Goal: Information Seeking & Learning: Learn about a topic

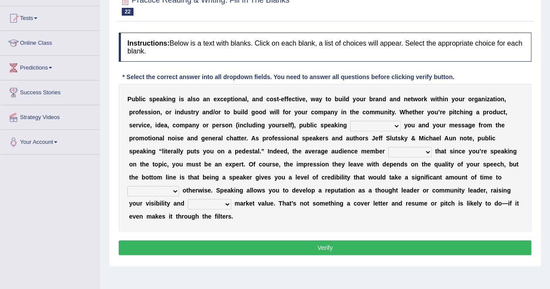
click at [394, 125] on select "differentiates disguises distributes dispute" at bounding box center [375, 126] width 50 height 10
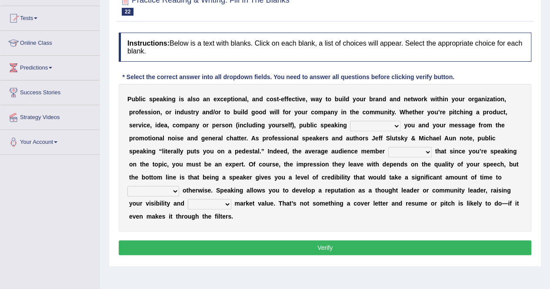
select select "differentiates"
click at [350, 121] on select "differentiates disguises distributes dispute" at bounding box center [375, 126] width 50 height 10
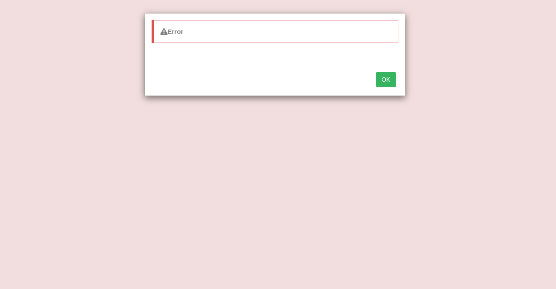
click at [391, 82] on button "OK" at bounding box center [386, 79] width 20 height 15
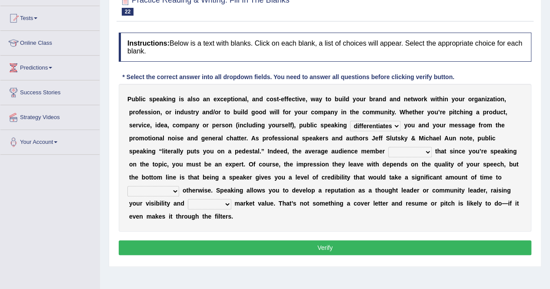
click at [424, 151] on select "assists assumes accesses assesses" at bounding box center [409, 152] width 43 height 10
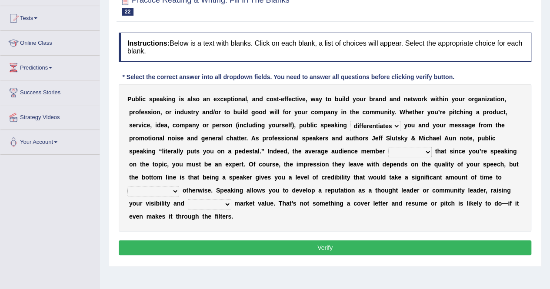
click at [424, 151] on select "assists assumes accesses assesses" at bounding box center [409, 152] width 43 height 10
select select "assumes"
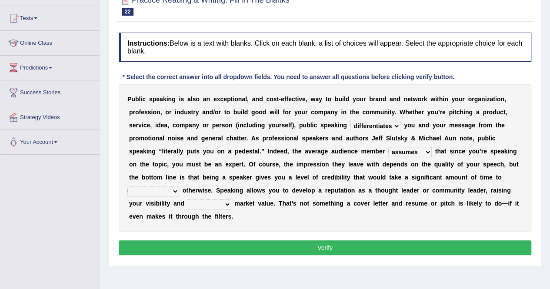
click at [388, 147] on select "assists assumes accesses assesses" at bounding box center [409, 152] width 43 height 10
click at [250, 204] on b "e" at bounding box center [250, 203] width 3 height 7
drag, startPoint x: 250, startPoint y: 204, endPoint x: 177, endPoint y: 189, distance: 74.1
click at [177, 189] on div "P u b l i c s p e a k i n g i s a l s o a n e x c e p t i o n a l , a n d c o s…" at bounding box center [325, 158] width 412 height 148
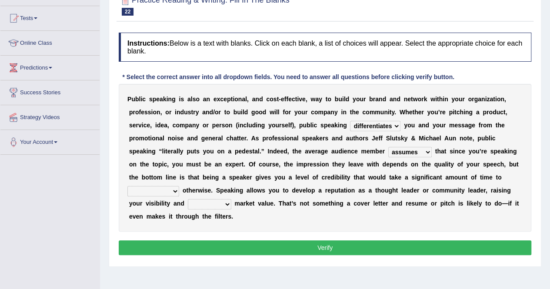
click at [177, 189] on select "cultivate procrastinate communicate culminate" at bounding box center [153, 191] width 52 height 10
select select "communicate"
click at [127, 186] on select "cultivate procrastinate communicate culminate" at bounding box center [153, 191] width 52 height 10
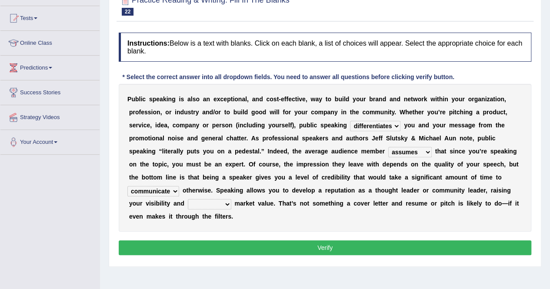
click at [222, 203] on select "perceived diagnosed recessed divided" at bounding box center [209, 204] width 43 height 10
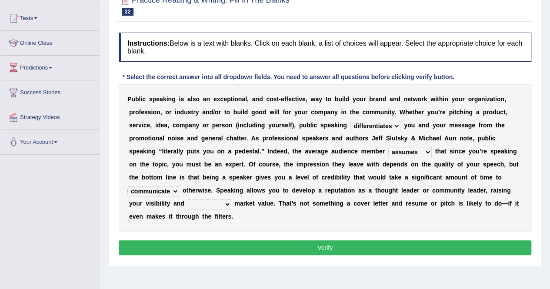
click at [222, 203] on select "perceived diagnosed recessed divided" at bounding box center [209, 204] width 43 height 10
select select "recessed"
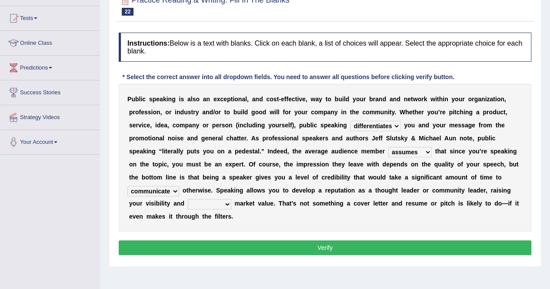
click at [188, 199] on select "perceived diagnosed recessed divided" at bounding box center [209, 204] width 43 height 10
click at [216, 242] on button "Verify" at bounding box center [325, 247] width 412 height 15
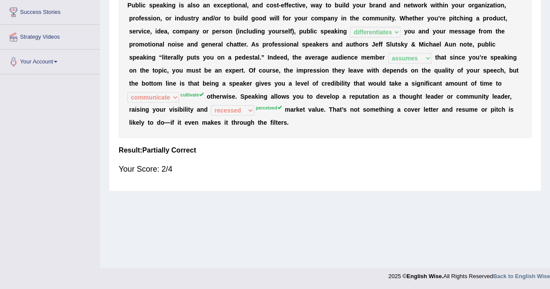
scroll to position [16, 0]
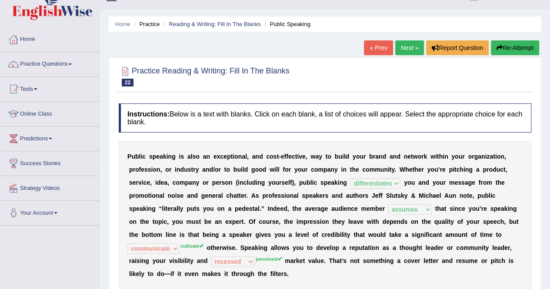
click at [404, 42] on link "Next »" at bounding box center [409, 47] width 29 height 15
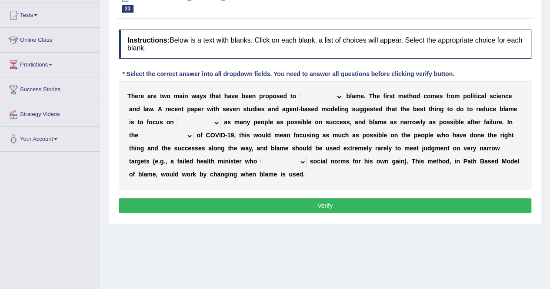
scroll to position [93, 0]
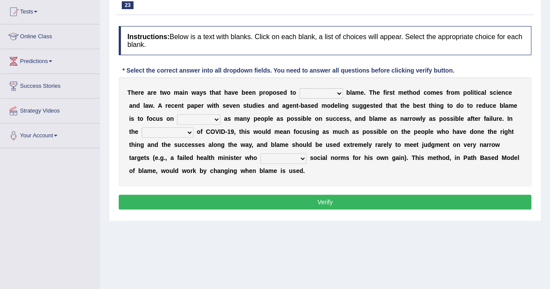
click at [343, 91] on b at bounding box center [344, 92] width 3 height 7
click at [337, 93] on select "abuse release reduce redress" at bounding box center [320, 93] width 43 height 10
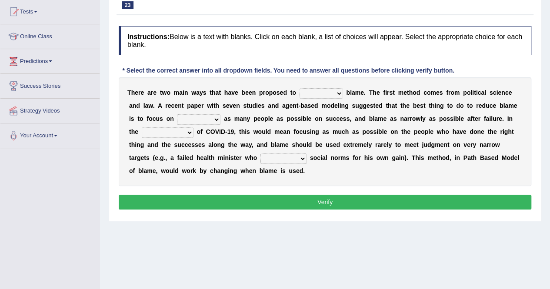
click at [337, 93] on select "abuse release reduce redress" at bounding box center [320, 93] width 43 height 10
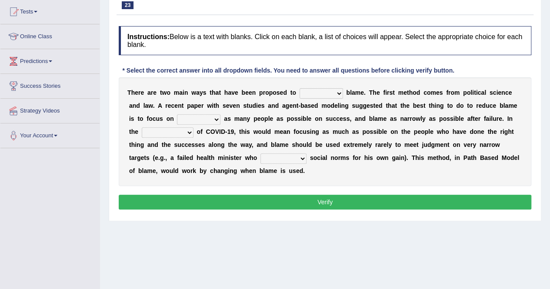
click at [337, 93] on select "abuse release reduce redress" at bounding box center [320, 93] width 43 height 10
select select "reduce"
click at [299, 88] on select "abuse release reduce redress" at bounding box center [320, 93] width 43 height 10
drag, startPoint x: 196, startPoint y: 125, endPoint x: 251, endPoint y: 115, distance: 55.2
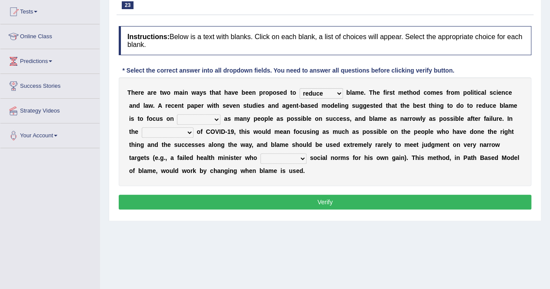
click at [251, 115] on div "T h e r e a r e t w o m a i n w a y s t h a t h a v e b e e n p r o p o s e d t…" at bounding box center [325, 131] width 412 height 109
click at [335, 95] on select "abuse release reduce redress" at bounding box center [320, 93] width 43 height 10
click at [299, 88] on select "abuse release reduce redress" at bounding box center [320, 93] width 43 height 10
click at [215, 122] on select "praising promising preserving praying" at bounding box center [198, 119] width 43 height 10
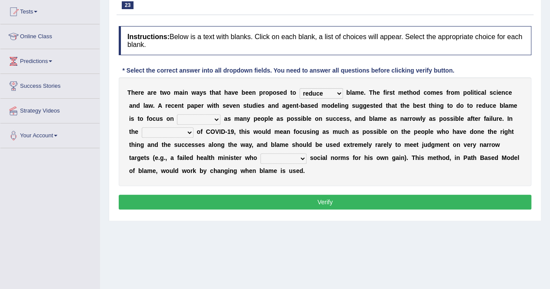
click at [215, 122] on select "praising promising preserving praying" at bounding box center [198, 119] width 43 height 10
select select "praising"
click at [177, 114] on select "praising promising preserving praying" at bounding box center [198, 119] width 43 height 10
click at [207, 139] on div "T h e r e a r e t w o m a i n w a y s t h a t h a v e b e e n p r o p o s e d t…" at bounding box center [325, 131] width 412 height 109
click at [186, 133] on select "context confrontation text construction" at bounding box center [168, 132] width 52 height 10
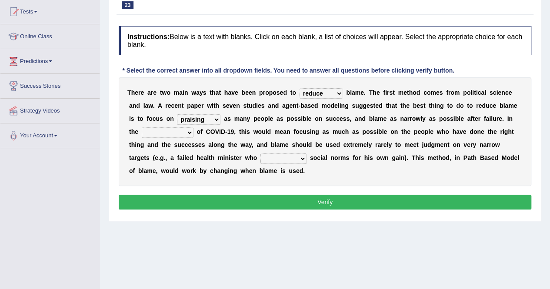
click at [217, 116] on select "praising promising preserving praying" at bounding box center [198, 119] width 43 height 10
click at [177, 114] on select "praising promising preserving praying" at bounding box center [198, 119] width 43 height 10
click at [183, 132] on select "context confrontation text construction" at bounding box center [168, 132] width 52 height 10
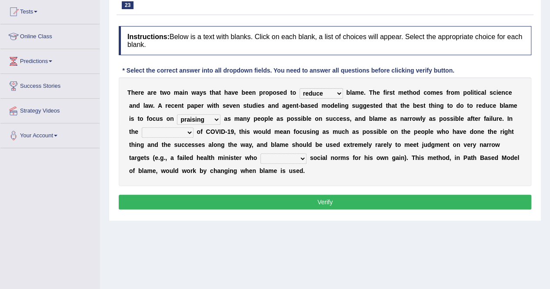
click at [183, 132] on select "context confrontation text construction" at bounding box center [168, 132] width 52 height 10
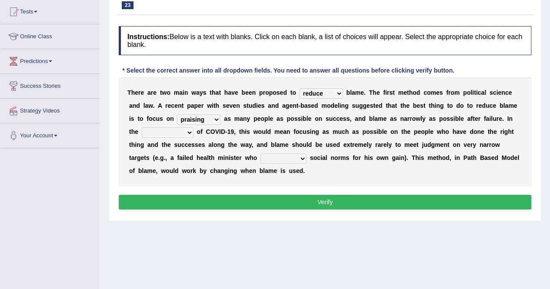
click at [183, 132] on select "context confrontation text construction" at bounding box center [168, 132] width 52 height 10
select select "context"
click at [142, 127] on select "context confrontation text construction" at bounding box center [168, 132] width 52 height 10
click at [299, 160] on select "departed established violated met" at bounding box center [283, 158] width 46 height 10
click at [301, 162] on select "departed established violated met" at bounding box center [283, 158] width 46 height 10
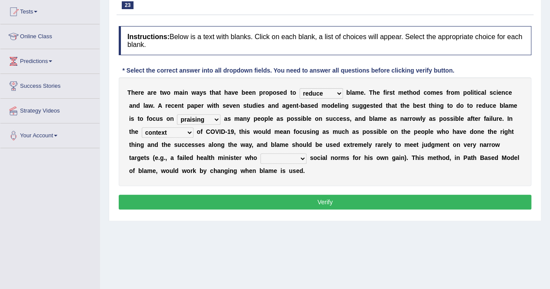
select select "violated"
click at [260, 153] on select "departed established violated met" at bounding box center [283, 158] width 46 height 10
click at [279, 197] on button "Verify" at bounding box center [325, 202] width 412 height 15
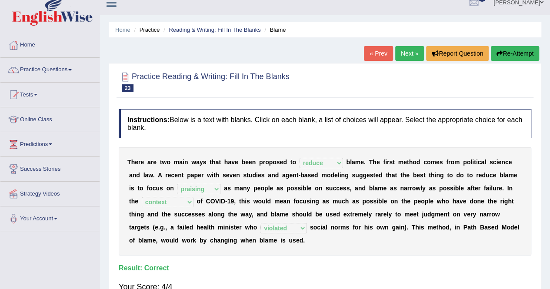
scroll to position [3, 0]
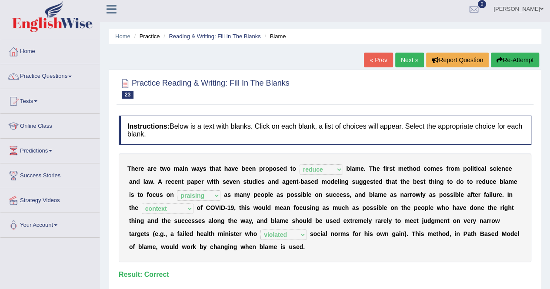
click at [399, 58] on link "Next »" at bounding box center [409, 60] width 29 height 15
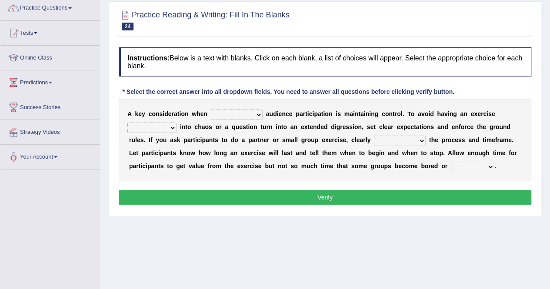
scroll to position [76, 0]
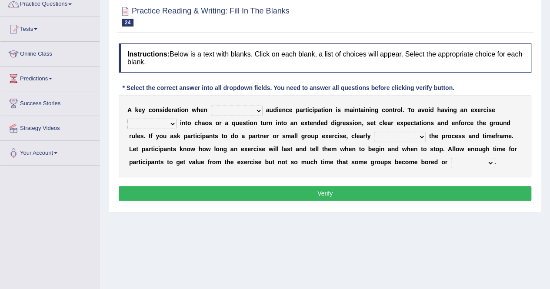
click at [250, 106] on select "incorporating increasing incurring indicating" at bounding box center [237, 111] width 52 height 10
select select "increasing"
click at [211, 106] on select "incorporating increasing incurring indicating" at bounding box center [237, 111] width 52 height 10
click at [176, 121] on b at bounding box center [177, 122] width 3 height 7
click at [168, 126] on select "deteriorate determine deliver demonstrate" at bounding box center [151, 124] width 49 height 10
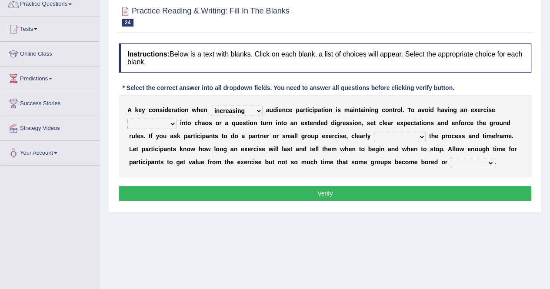
click at [168, 126] on select "deteriorate determine deliver demonstrate" at bounding box center [151, 124] width 49 height 10
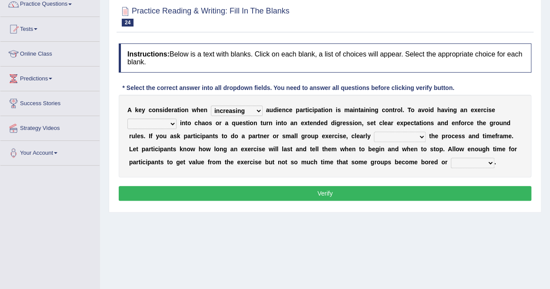
click at [168, 126] on select "deteriorate determine deliver demonstrate" at bounding box center [151, 124] width 49 height 10
select select "deteriorate"
click at [127, 119] on select "deteriorate determine deliver demonstrate" at bounding box center [151, 124] width 49 height 10
click at [417, 139] on select "communicate confirm accumulate commit" at bounding box center [400, 137] width 52 height 10
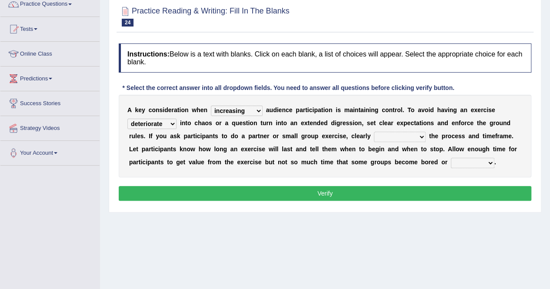
click at [417, 139] on select "communicate confirm accumulate commit" at bounding box center [400, 137] width 52 height 10
select select "communicate"
click at [374, 132] on select "communicate confirm accumulate commit" at bounding box center [400, 137] width 52 height 10
click at [487, 162] on select "destroyed distracted disobeyed divided" at bounding box center [472, 163] width 43 height 10
select select "distracted"
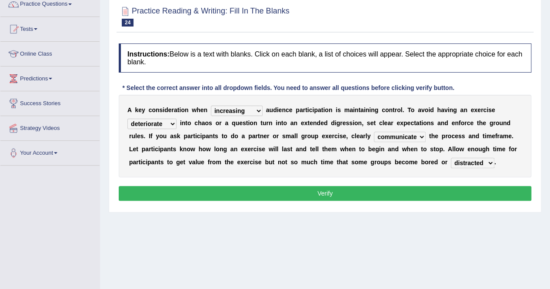
click at [451, 158] on select "destroyed distracted disobeyed divided" at bounding box center [472, 163] width 43 height 10
click at [455, 195] on button "Verify" at bounding box center [325, 193] width 412 height 15
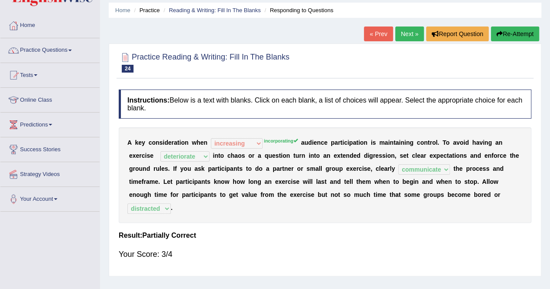
scroll to position [0, 0]
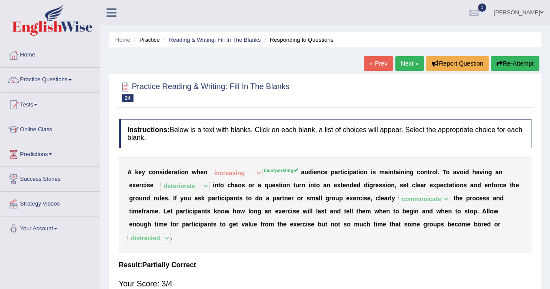
click at [398, 67] on link "Next »" at bounding box center [409, 63] width 29 height 15
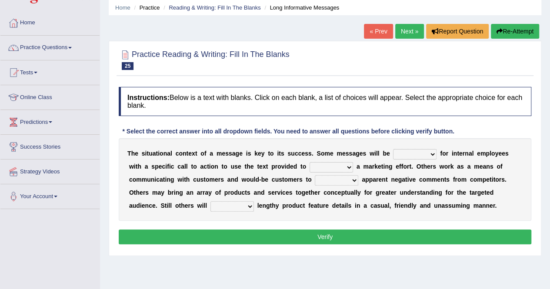
scroll to position [35, 0]
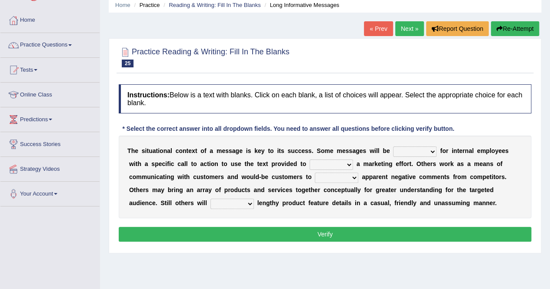
click at [427, 151] on select "targeted varied marketed parted" at bounding box center [414, 151] width 43 height 10
select select "targeted"
click at [393, 146] on select "targeted varied marketed parted" at bounding box center [414, 151] width 43 height 10
click at [345, 165] on select "extract exceed expand export" at bounding box center [330, 164] width 43 height 10
select select "expand"
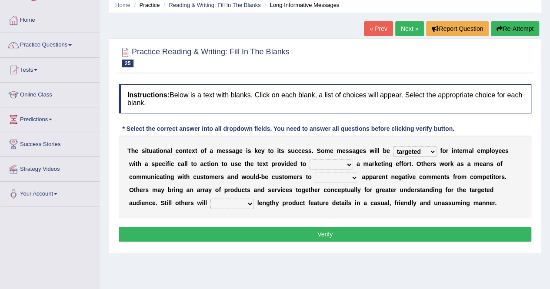
click at [309, 159] on select "extract exceed expand export" at bounding box center [330, 164] width 43 height 10
click at [352, 179] on select "rebut rebel review reboot" at bounding box center [336, 177] width 43 height 10
select select "rebel"
click at [315, 172] on select "rebut rebel review reboot" at bounding box center [336, 177] width 43 height 10
drag, startPoint x: 368, startPoint y: 187, endPoint x: 379, endPoint y: 187, distance: 11.7
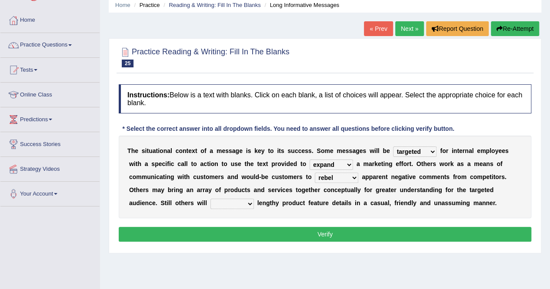
click at [379, 187] on div "T h e s i t u a t i o n a l c o n t e x t o f a m e s s a g e i s k e y t o i t…" at bounding box center [325, 177] width 412 height 83
click at [243, 205] on select "deliver delay delight delegate" at bounding box center [231, 204] width 43 height 10
click at [210, 199] on select "deliver delay delight delegate" at bounding box center [231, 204] width 43 height 10
click at [242, 201] on select "deliver delay delight delegate" at bounding box center [231, 204] width 43 height 10
select select "delight"
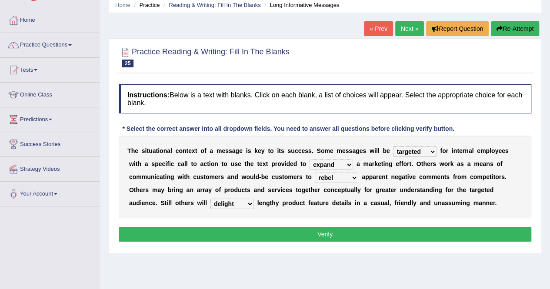
click at [210, 199] on select "deliver delay delight delegate" at bounding box center [231, 204] width 43 height 10
click at [225, 234] on button "Verify" at bounding box center [325, 234] width 412 height 15
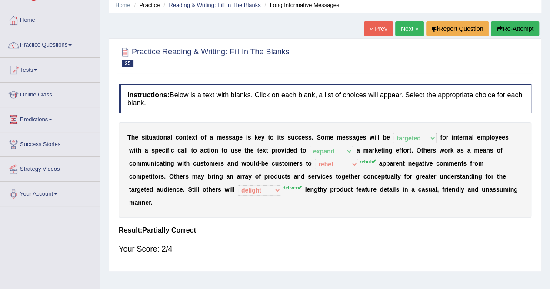
click at [324, 192] on div "T h e s i t u a t i o n a l c o n t e x t o f a m e s s a g e i s k e y t o i t…" at bounding box center [325, 170] width 412 height 96
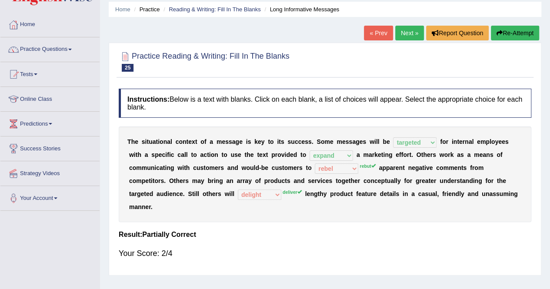
scroll to position [27, 0]
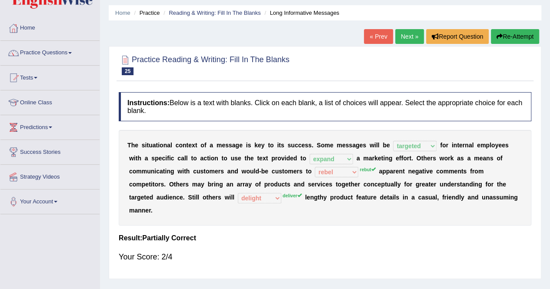
click at [407, 33] on link "Next »" at bounding box center [409, 36] width 29 height 15
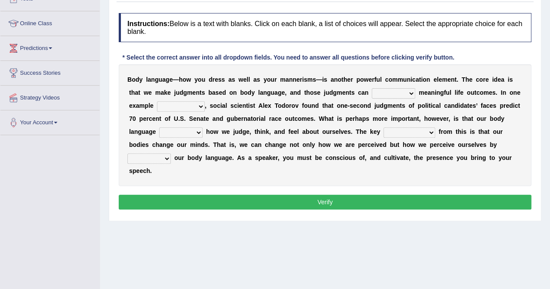
click at [540, 126] on html "Toggle navigation Home Practice Questions Speaking Practice Read Aloud Repeat S…" at bounding box center [275, 38] width 550 height 289
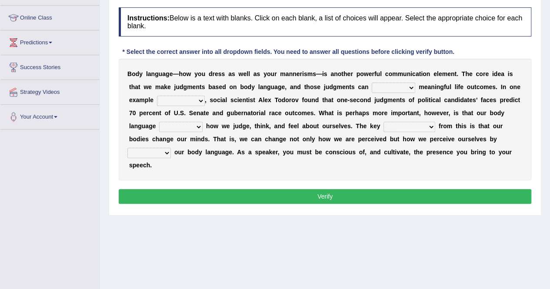
click at [407, 89] on select "predict preserve prevent prepare" at bounding box center [392, 88] width 43 height 10
select select "preserve"
click at [371, 83] on select "predict preserve prevent prepare" at bounding box center [392, 88] width 43 height 10
click at [192, 102] on select "citing having cited to be cited cited" at bounding box center [181, 101] width 48 height 10
select select "having cited"
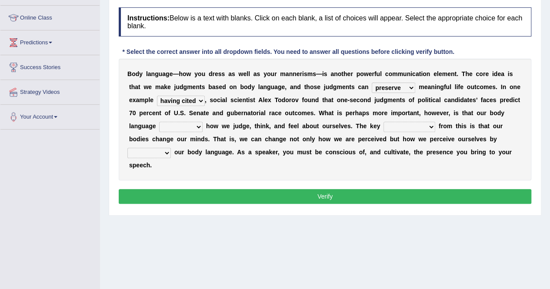
click at [157, 96] on select "citing having cited to be cited cited" at bounding box center [181, 101] width 48 height 10
click at [195, 125] on select "refrains reflects refers refreshes" at bounding box center [180, 127] width 43 height 10
select select "reflects"
click at [159, 122] on select "refrains reflects refers refreshes" at bounding box center [180, 127] width 43 height 10
click at [420, 123] on select "drawback breakthrough takeaway takeoff" at bounding box center [409, 127] width 52 height 10
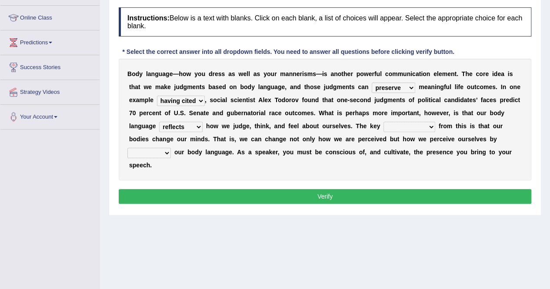
select select "takeoff"
click at [383, 122] on select "drawback breakthrough takeaway takeoff" at bounding box center [409, 127] width 52 height 10
drag, startPoint x: 157, startPoint y: 170, endPoint x: 161, endPoint y: 150, distance: 19.9
click at [161, 150] on div "B o d y l a n g u a g e — h o w y o u d r e s s a s w e l l a s y o u r m a n n…" at bounding box center [325, 120] width 412 height 122
click at [161, 150] on select "enacting enabling making managing" at bounding box center [148, 153] width 43 height 10
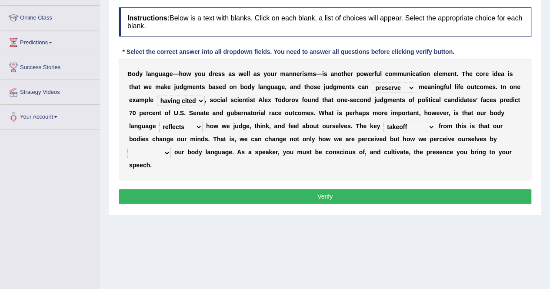
select select "managing"
click at [127, 148] on select "enacting enabling making managing" at bounding box center [148, 153] width 43 height 10
click at [165, 152] on select "enacting enabling making managing" at bounding box center [148, 153] width 43 height 10
click at [127, 148] on select "enacting enabling making managing" at bounding box center [148, 153] width 43 height 10
click at [156, 194] on button "Verify" at bounding box center [325, 196] width 412 height 15
